Goal: Task Accomplishment & Management: Manage account settings

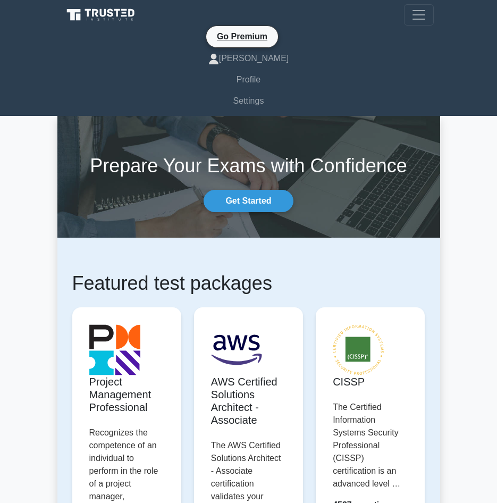
click at [422, 9] on span "Toggle navigation" at bounding box center [419, 15] width 16 height 16
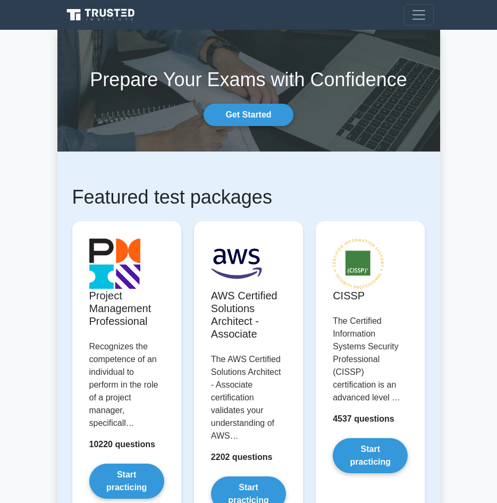
click at [424, 3] on nav "Go Premium [PERSON_NAME] Profile" at bounding box center [248, 15] width 497 height 30
click at [426, 18] on span "Toggle navigation" at bounding box center [419, 15] width 16 height 16
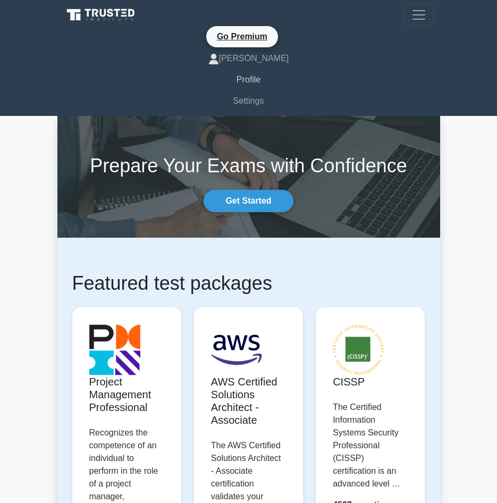
click at [255, 80] on link "Profile" at bounding box center [249, 79] width 370 height 21
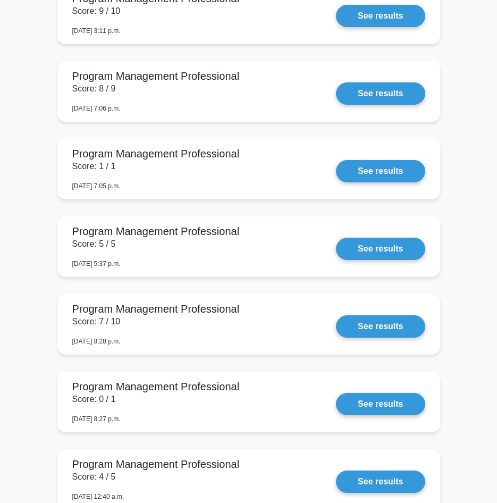
scroll to position [851, 0]
